Goal: Navigation & Orientation: Find specific page/section

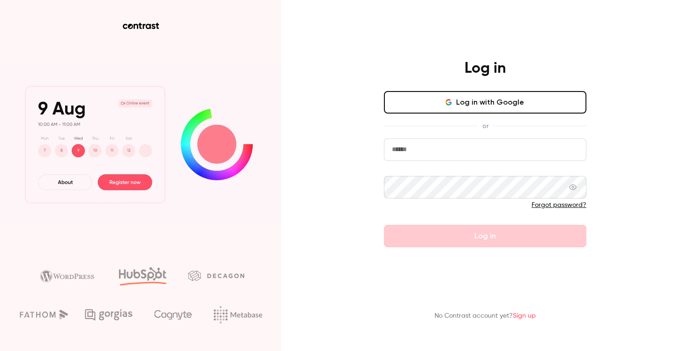
click at [430, 103] on button "Log in with Google" at bounding box center [485, 102] width 203 height 23
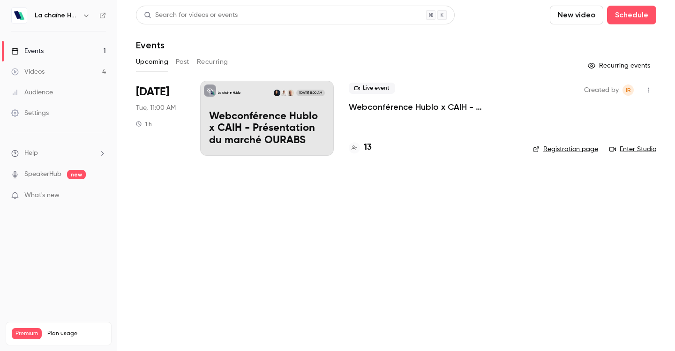
click at [182, 65] on button "Past" at bounding box center [183, 61] width 14 height 15
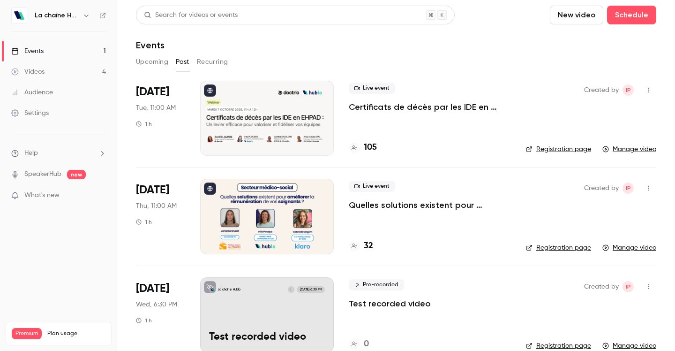
click at [155, 63] on button "Upcoming" at bounding box center [152, 61] width 32 height 15
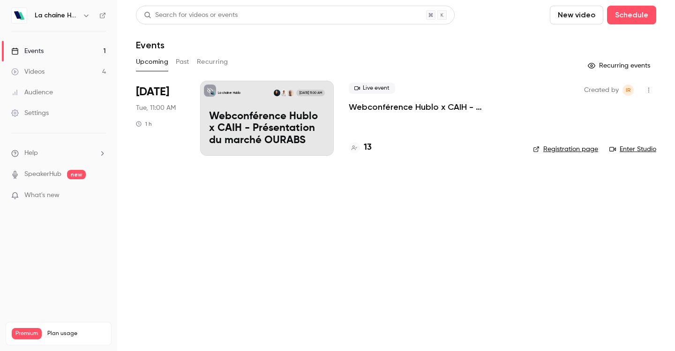
click at [45, 74] on link "Videos 4" at bounding box center [58, 71] width 117 height 21
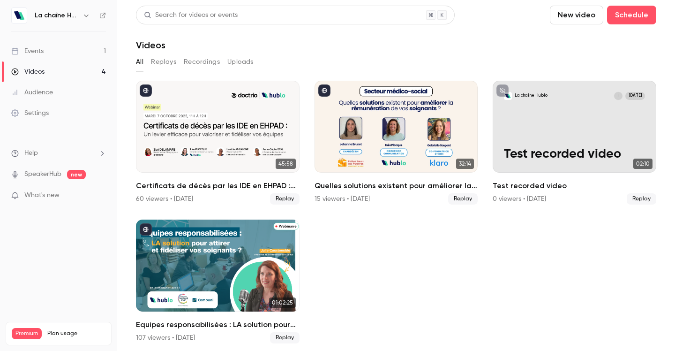
click at [51, 54] on link "Events 1" at bounding box center [58, 51] width 117 height 21
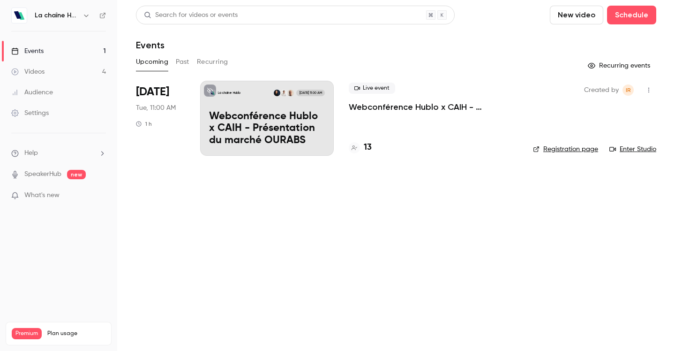
click at [51, 54] on link "Events 1" at bounding box center [58, 51] width 117 height 21
click at [212, 61] on button "Recurring" at bounding box center [212, 61] width 31 height 15
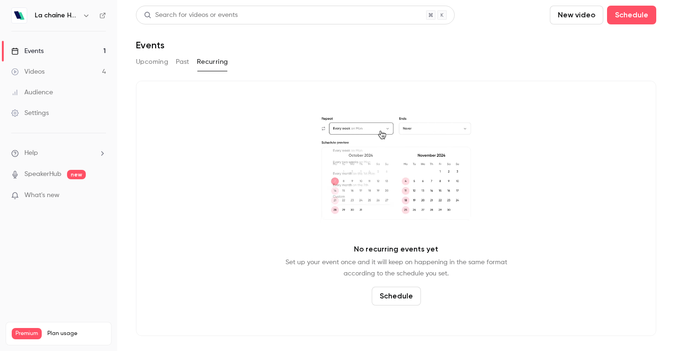
click at [141, 62] on button "Upcoming" at bounding box center [152, 61] width 32 height 15
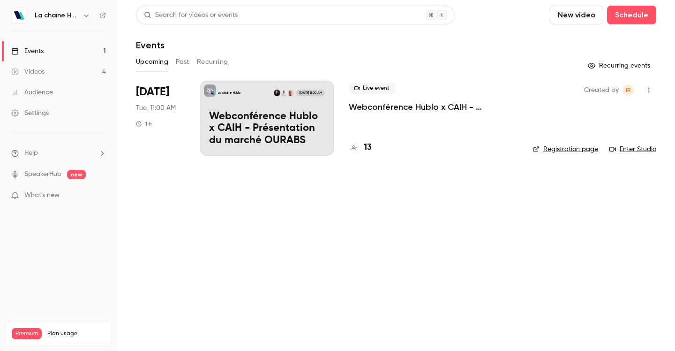
click at [83, 15] on icon "button" at bounding box center [87, 16] width 8 height 8
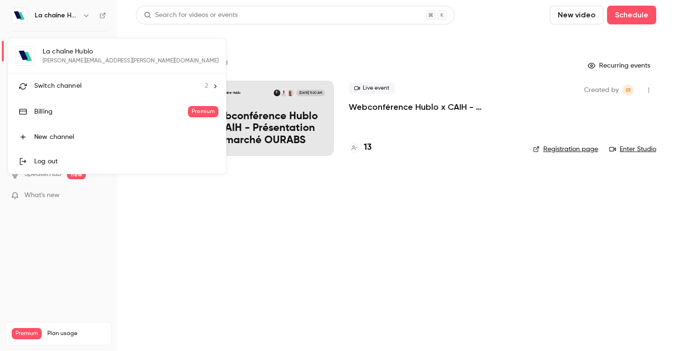
click at [61, 84] on span "Switch channel" at bounding box center [57, 86] width 47 height 10
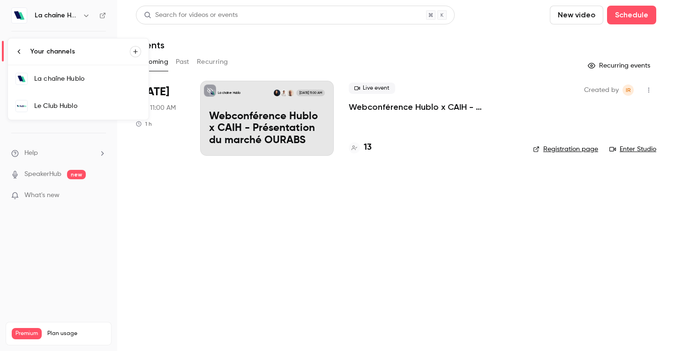
click at [70, 105] on div "Le Club Hublo" at bounding box center [87, 105] width 107 height 9
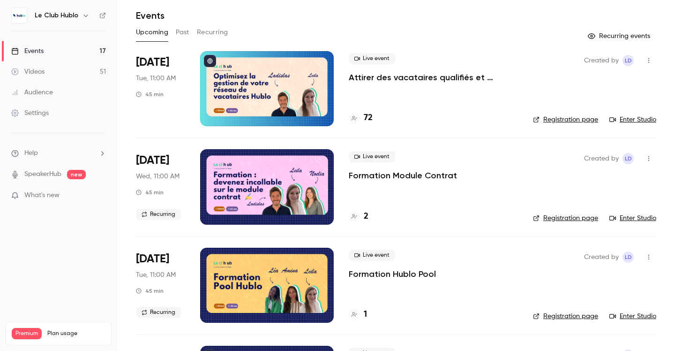
scroll to position [22, 0]
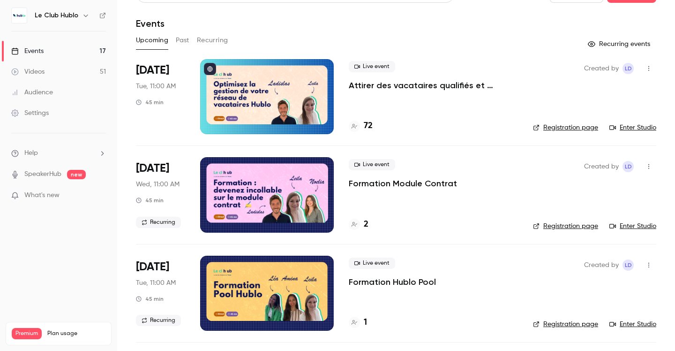
click at [64, 19] on h6 "Le Club Hublo" at bounding box center [57, 15] width 44 height 9
click at [80, 18] on button "button" at bounding box center [85, 15] width 11 height 11
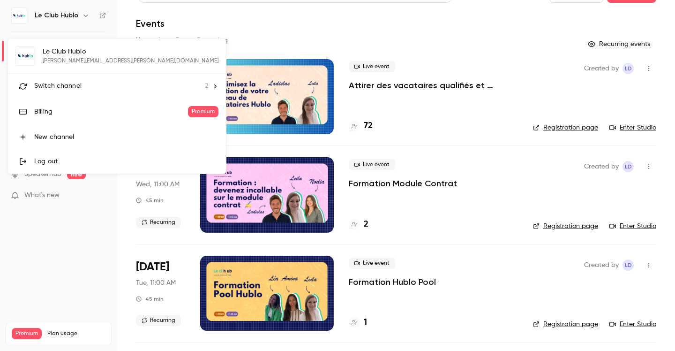
click at [73, 88] on span "Switch channel" at bounding box center [57, 86] width 47 height 10
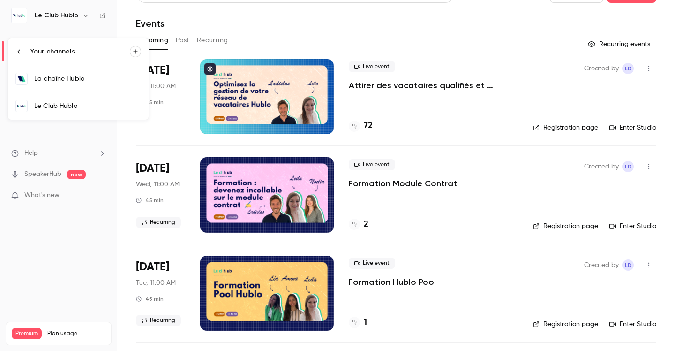
click at [98, 82] on div "La chaîne Hublo" at bounding box center [87, 78] width 107 height 9
